Goal: Book appointment/travel/reservation

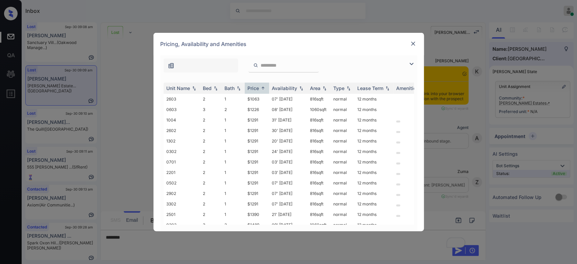
scroll to position [1526, 0]
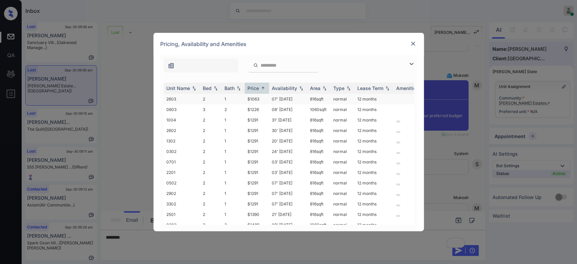
click at [261, 98] on td "$1063" at bounding box center [257, 99] width 24 height 10
drag, startPoint x: 261, startPoint y: 98, endPoint x: 233, endPoint y: 99, distance: 28.4
click at [233, 99] on tr "2603 2 1 $1063 07' Dec 25 816 sqft normal 12 months" at bounding box center [340, 99] width 353 height 10
copy tr "$1063"
click at [411, 42] on img at bounding box center [413, 43] width 7 height 7
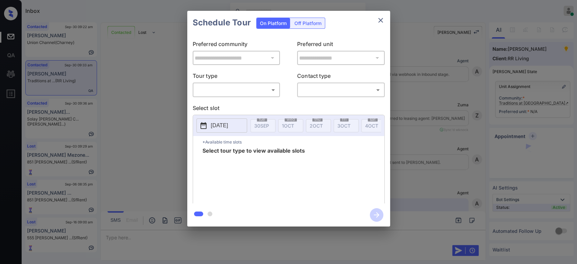
scroll to position [1053, 0]
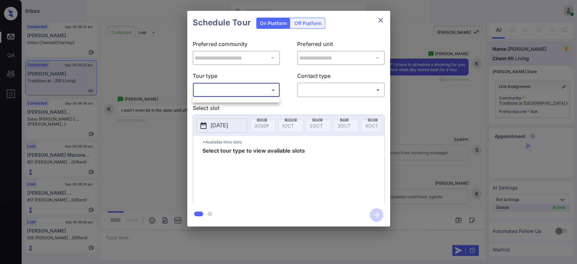
click at [261, 92] on body "Inbox Mukesh Online Set yourself offline Set yourself on break Profile Switch t…" at bounding box center [288, 132] width 577 height 264
click at [221, 99] on ul at bounding box center [236, 98] width 87 height 3
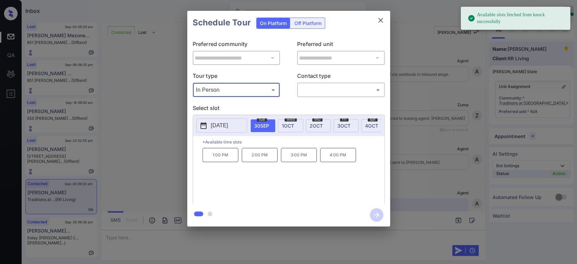
scroll to position [1054, 0]
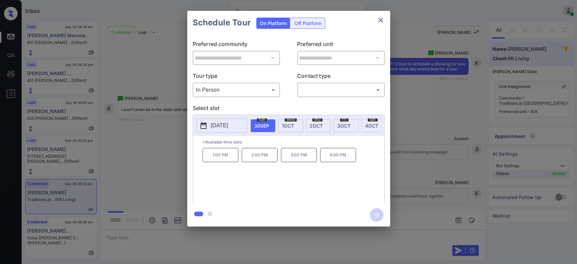
click at [228, 126] on p "2025-09-30" at bounding box center [219, 125] width 17 height 8
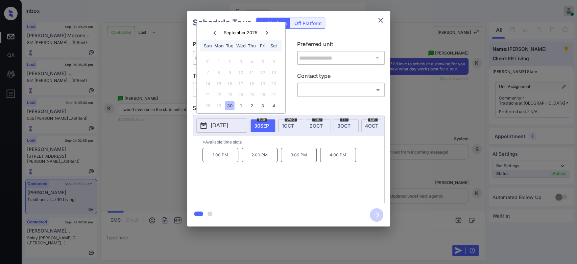
click at [266, 33] on icon at bounding box center [267, 33] width 2 height 4
click at [231, 74] on div "7" at bounding box center [229, 72] width 9 height 9
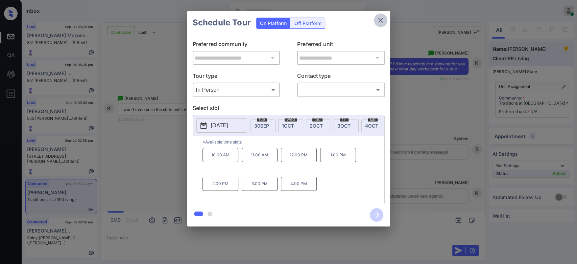
click at [379, 24] on button "close" at bounding box center [381, 21] width 14 height 14
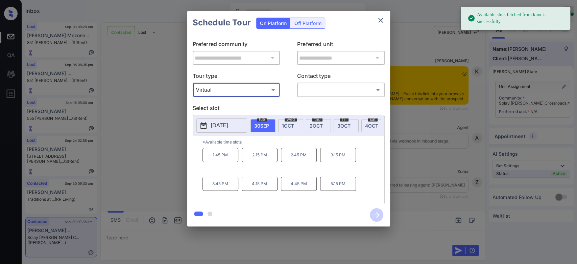
scroll to position [1789, 0]
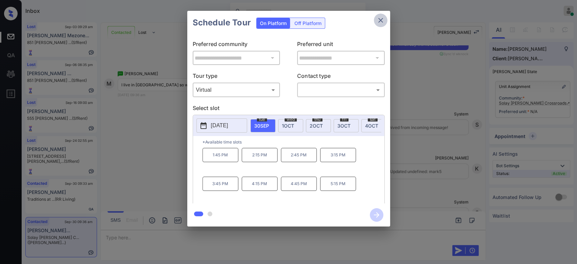
click at [380, 23] on icon "close" at bounding box center [381, 20] width 8 height 8
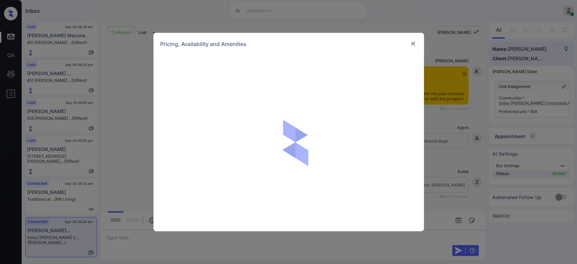
scroll to position [640, 0]
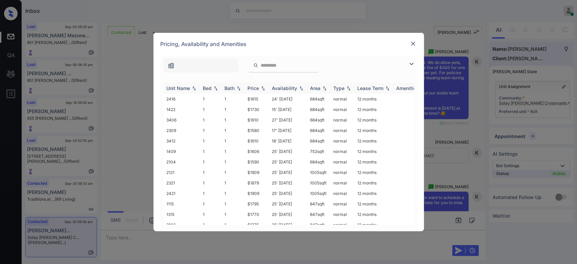
click at [258, 89] on div "Price" at bounding box center [252, 88] width 11 height 6
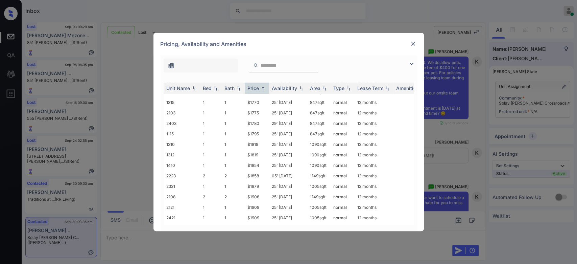
scroll to position [178, 0]
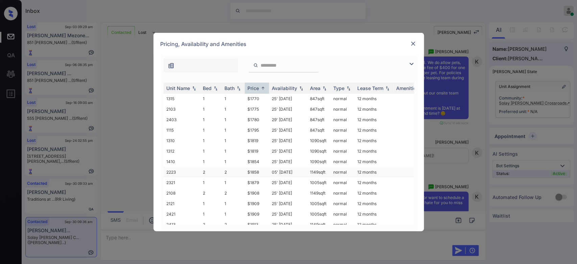
click at [254, 167] on td "$1858" at bounding box center [257, 172] width 24 height 10
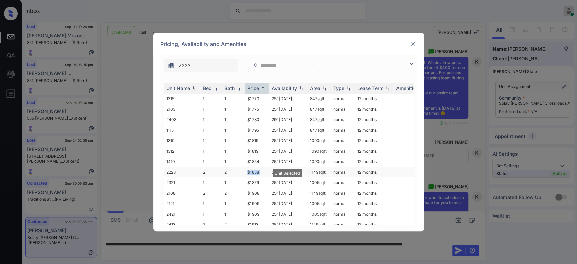
click at [254, 167] on td "$1858" at bounding box center [257, 172] width 24 height 10
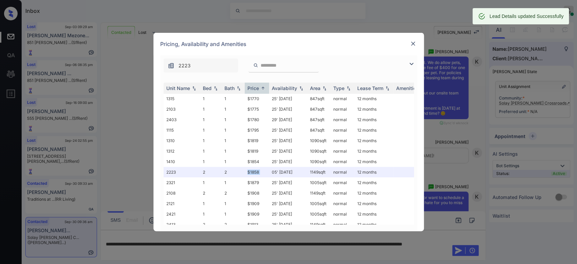
click at [413, 41] on img at bounding box center [413, 43] width 7 height 7
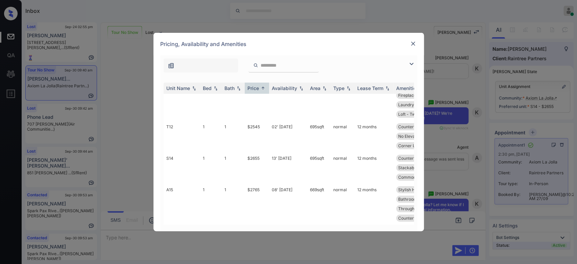
scroll to position [33, 0]
click at [249, 168] on td "$2655" at bounding box center [257, 167] width 24 height 31
drag, startPoint x: 262, startPoint y: 168, endPoint x: 245, endPoint y: 169, distance: 17.7
click at [245, 169] on td "$2655" at bounding box center [257, 167] width 24 height 31
copy td "$2655"
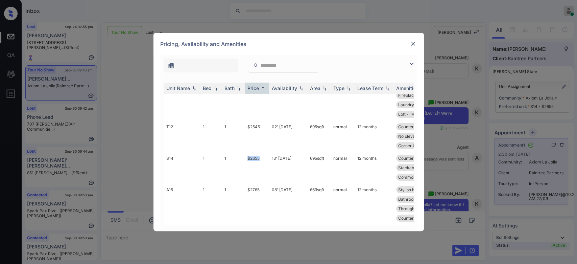
click at [414, 42] on img at bounding box center [413, 43] width 7 height 7
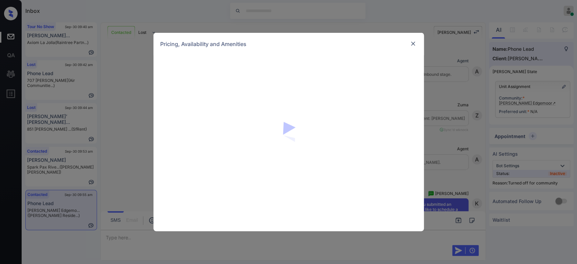
scroll to position [710, 0]
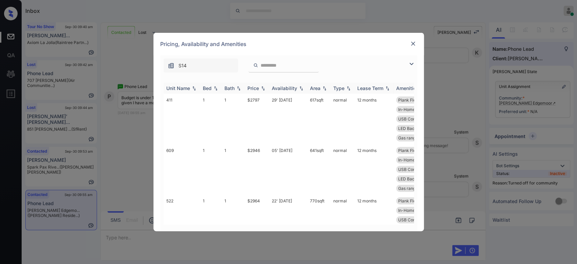
click at [253, 91] on th "Price" at bounding box center [257, 87] width 24 height 11
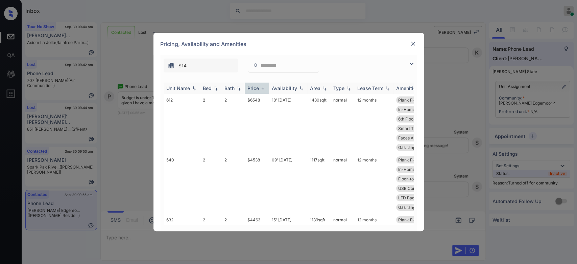
click at [253, 91] on th "Price" at bounding box center [257, 87] width 24 height 11
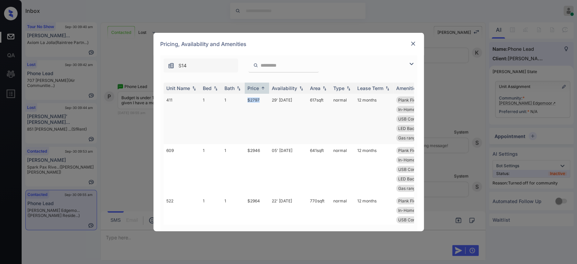
drag, startPoint x: 260, startPoint y: 101, endPoint x: 243, endPoint y: 101, distance: 17.2
click at [243, 101] on tr "411 1 1 $2797 29' Oct 25 617 sqft normal 12 months Plank Flooring ... Quartz Co…" at bounding box center [340, 119] width 353 height 50
copy tr "$2797"
click at [412, 44] on img at bounding box center [413, 43] width 7 height 7
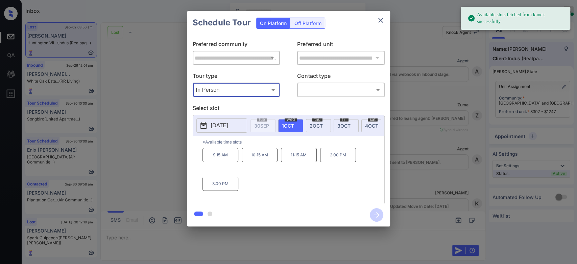
scroll to position [823, 0]
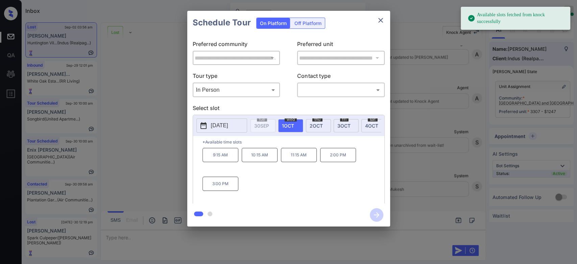
click at [226, 129] on p "[DATE]" at bounding box center [219, 125] width 17 height 8
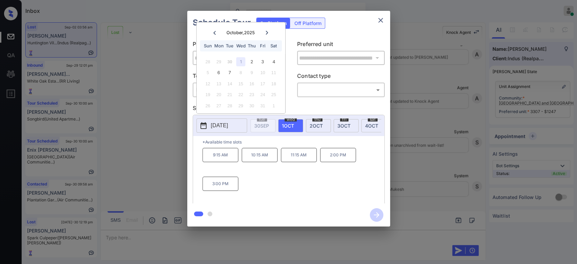
click at [380, 23] on icon "close" at bounding box center [381, 20] width 8 height 8
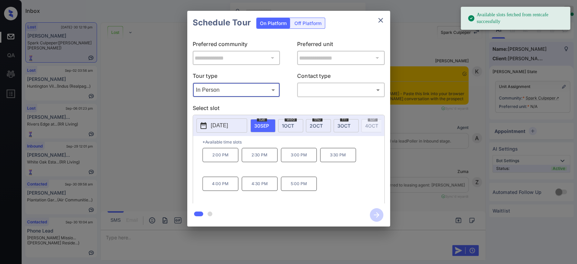
scroll to position [1409, 0]
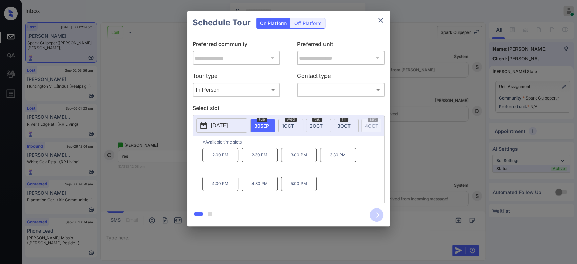
click at [228, 129] on p "[DATE]" at bounding box center [219, 125] width 17 height 8
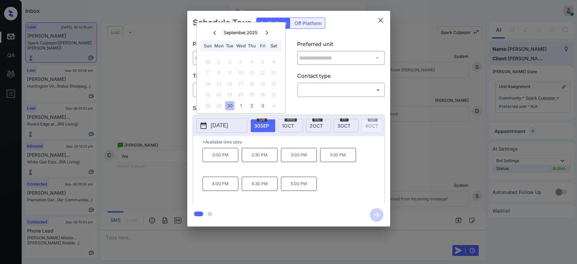
click at [267, 31] on icon at bounding box center [267, 33] width 4 height 4
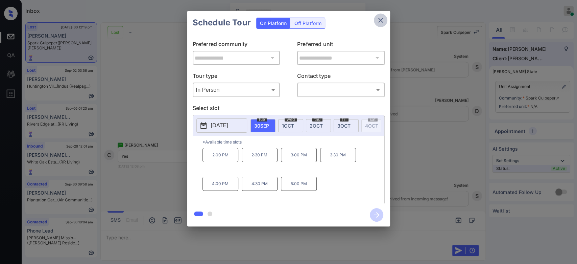
click at [386, 20] on button "close" at bounding box center [381, 21] width 14 height 14
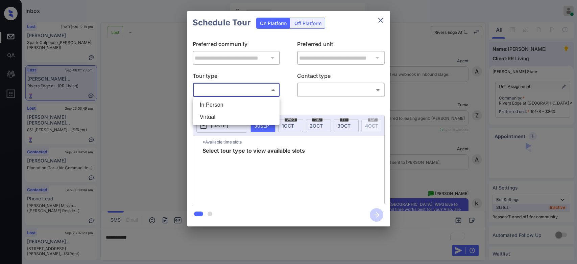
click at [249, 89] on body "Inbox Mukesh Online Set yourself offline Set yourself on break Profile Switch t…" at bounding box center [288, 132] width 577 height 264
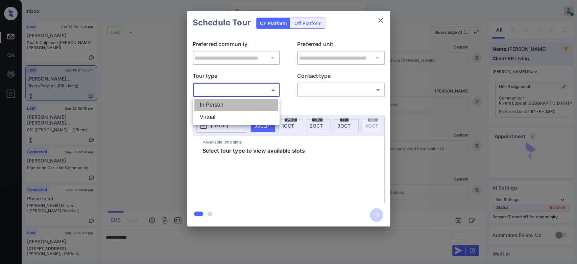
click at [226, 105] on li "In Person" at bounding box center [235, 105] width 83 height 12
type input "********"
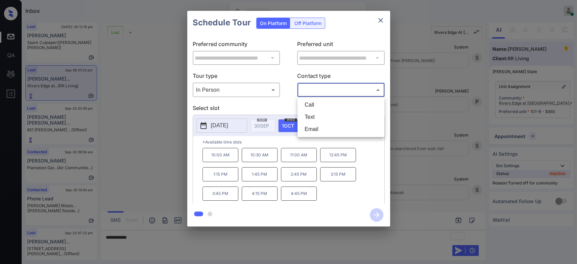
click at [330, 94] on body "Inbox Mukesh Online Set yourself offline Set yourself on break Profile Switch t…" at bounding box center [288, 132] width 577 height 264
click at [316, 116] on li "Text" at bounding box center [340, 117] width 83 height 12
type input "****"
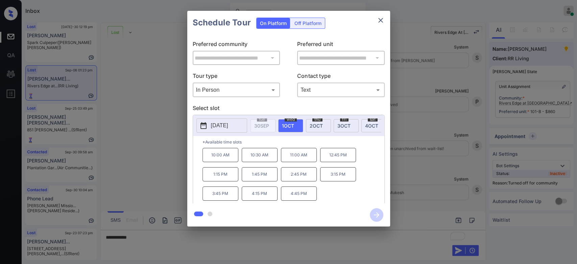
click at [228, 123] on p "2025-10-01" at bounding box center [219, 125] width 17 height 8
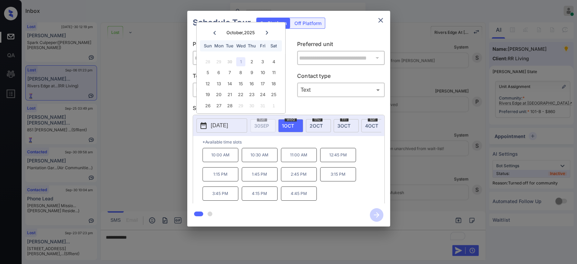
click at [378, 23] on icon "close" at bounding box center [381, 20] width 8 height 8
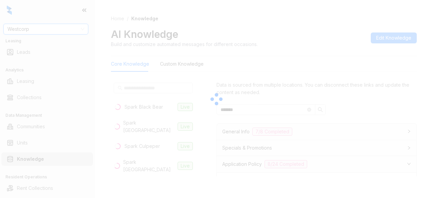
scroll to position [113, 0]
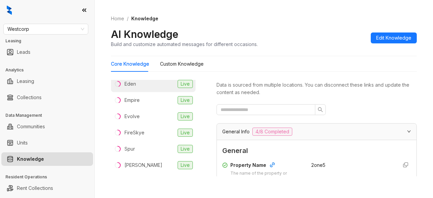
scroll to position [56, 0]
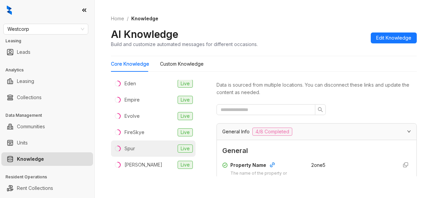
click at [177, 146] on span "Live" at bounding box center [184, 148] width 15 height 8
click at [264, 107] on input "text" at bounding box center [262, 109] width 85 height 7
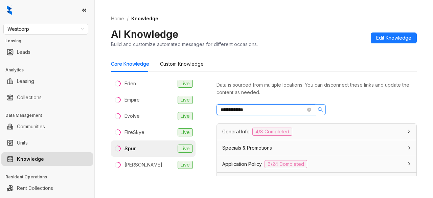
click at [321, 109] on icon "search" at bounding box center [320, 109] width 5 height 5
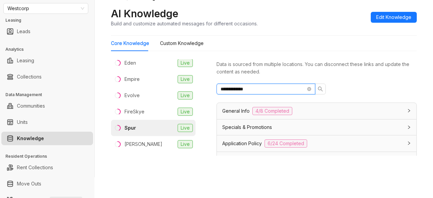
click at [278, 87] on input "**********" at bounding box center [262, 88] width 85 height 7
click at [321, 88] on icon "search" at bounding box center [319, 88] width 5 height 5
click at [292, 87] on input "********" at bounding box center [262, 88] width 85 height 7
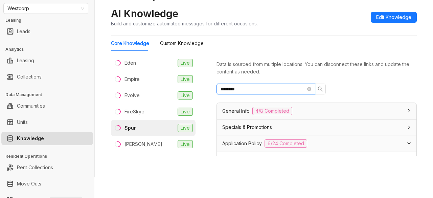
click at [292, 87] on input "********" at bounding box center [262, 88] width 85 height 7
click at [322, 87] on icon "search" at bounding box center [319, 88] width 5 height 5
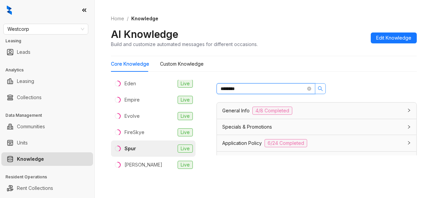
click at [322, 89] on icon "search" at bounding box center [319, 88] width 5 height 5
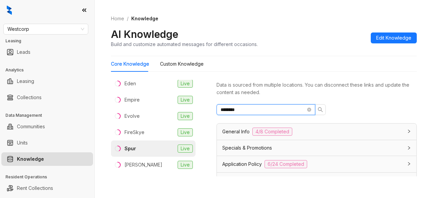
type input "********"
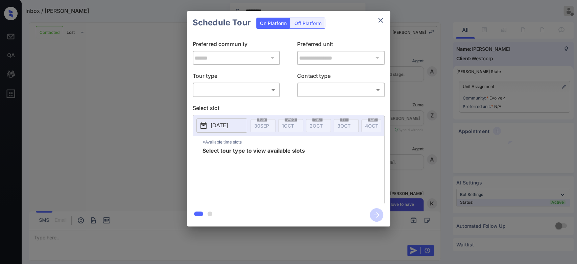
scroll to position [709, 0]
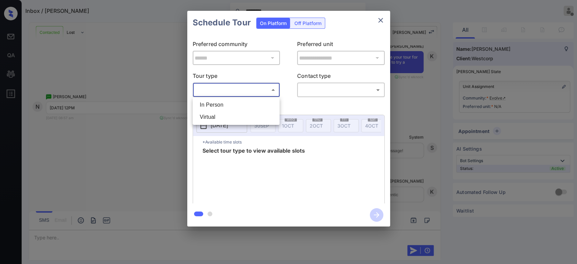
click at [254, 86] on body "Inbox / [PERSON_NAME] ********* Mukesh Offline Set yourself online Set yourself…" at bounding box center [288, 132] width 577 height 264
click at [222, 102] on li "In Person" at bounding box center [235, 105] width 83 height 12
type input "********"
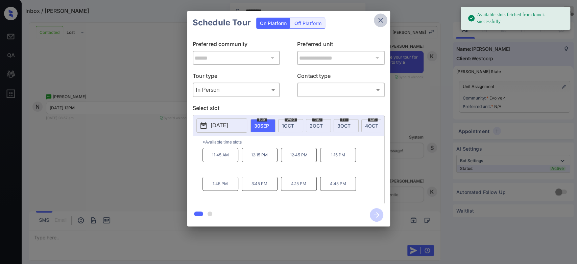
click at [378, 22] on icon "close" at bounding box center [381, 20] width 8 height 8
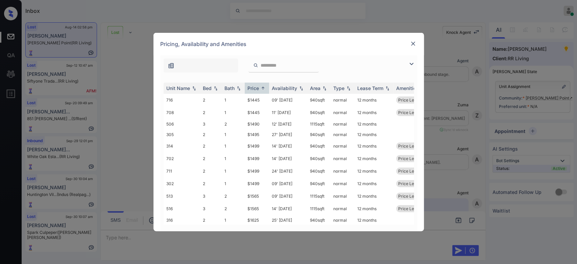
scroll to position [7, 0]
click at [414, 44] on img at bounding box center [413, 43] width 7 height 7
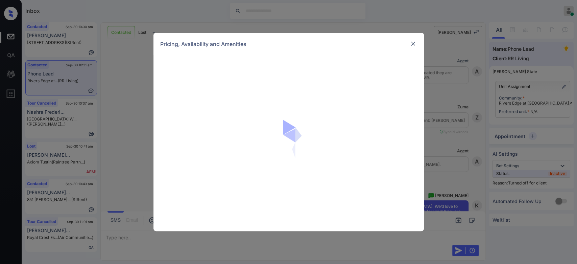
scroll to position [813, 0]
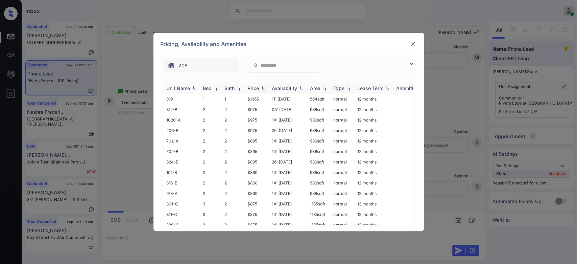
click at [255, 88] on div "Price" at bounding box center [252, 88] width 11 height 6
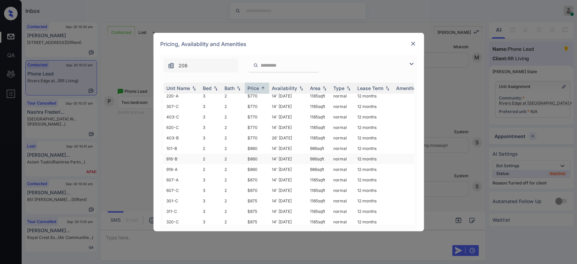
scroll to position [3, 0]
click at [255, 149] on td "$860" at bounding box center [257, 148] width 24 height 10
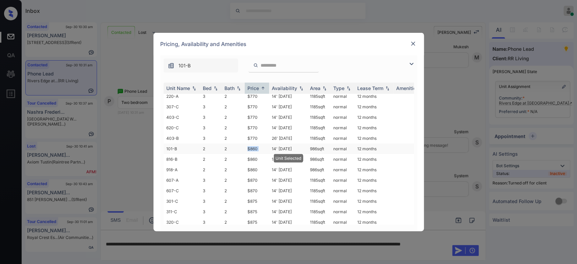
click at [255, 149] on td "$860" at bounding box center [257, 148] width 24 height 10
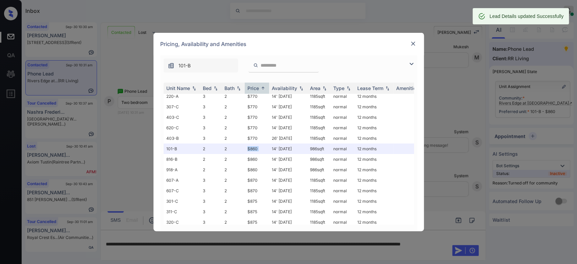
click at [410, 42] on img at bounding box center [413, 43] width 7 height 7
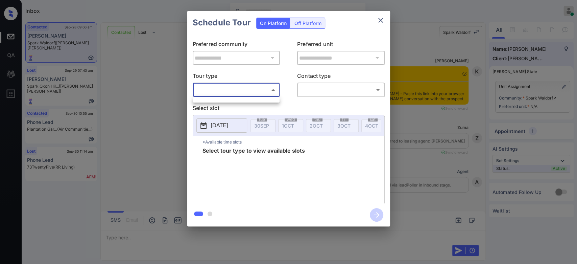
scroll to position [3557, 0]
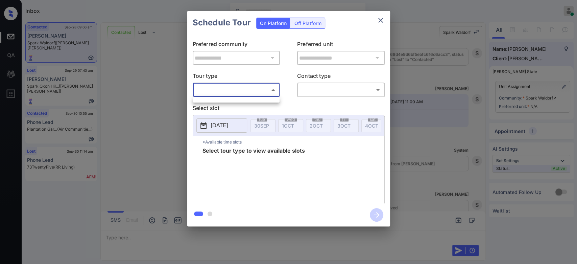
click at [162, 74] on div at bounding box center [288, 132] width 577 height 264
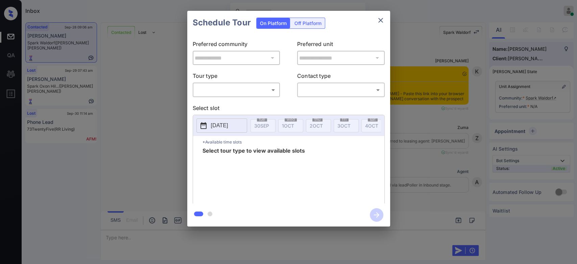
scroll to position [4567, 0]
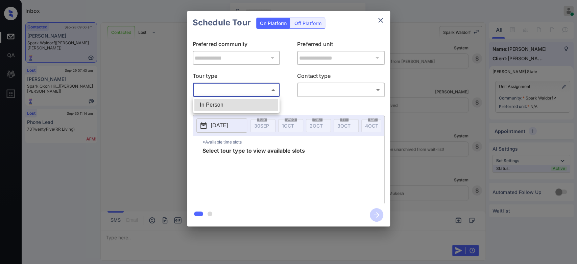
click at [258, 88] on body "Inbox Mukesh Online Set yourself offline Set yourself on break Profile Switch t…" at bounding box center [288, 132] width 577 height 264
click at [228, 105] on li "In Person" at bounding box center [235, 105] width 83 height 12
type input "********"
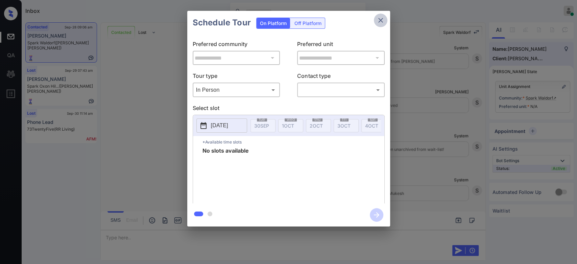
click at [382, 16] on button "close" at bounding box center [381, 21] width 14 height 14
